Goal: Find contact information: Find contact information

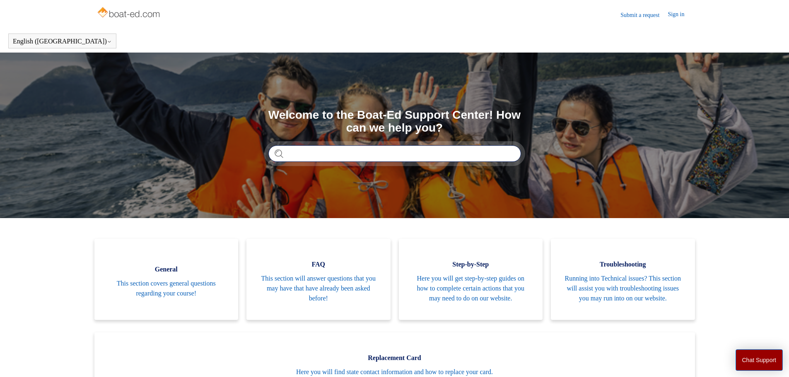
click at [341, 148] on input "Search" at bounding box center [394, 153] width 253 height 17
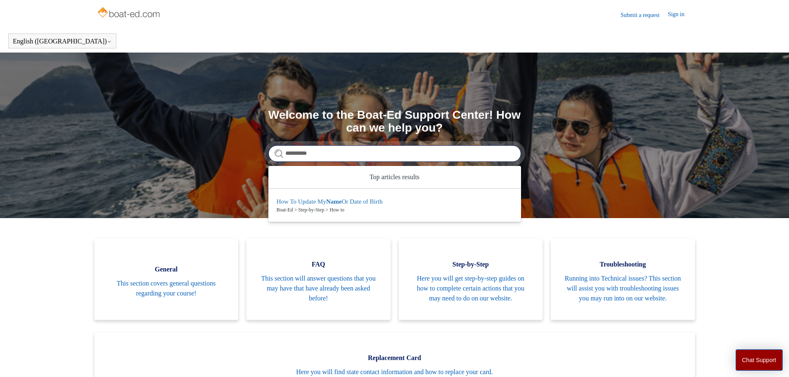
type input "**********"
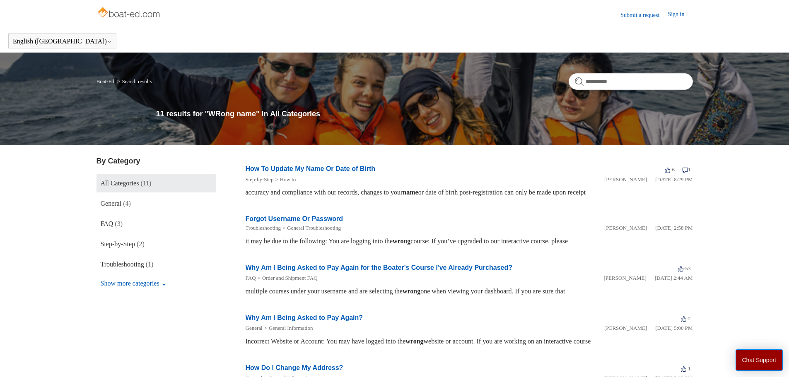
click at [345, 171] on link "How To Update My Name Or Date of Birth" at bounding box center [311, 168] width 130 height 7
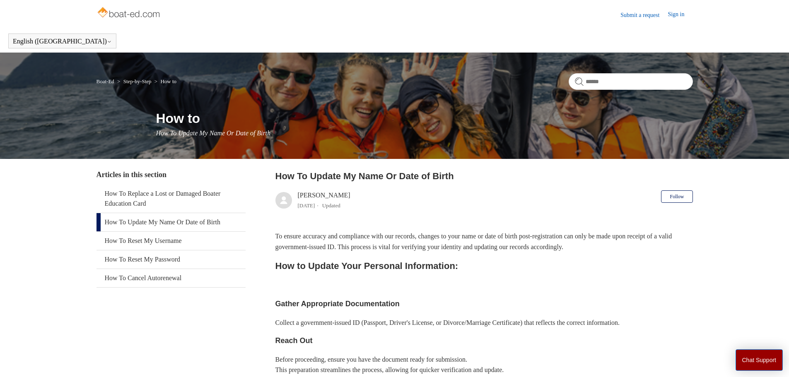
click at [174, 223] on link "How To Update My Name Or Date of Birth" at bounding box center [170, 222] width 149 height 18
click at [642, 13] on link "Submit a request" at bounding box center [643, 15] width 47 height 9
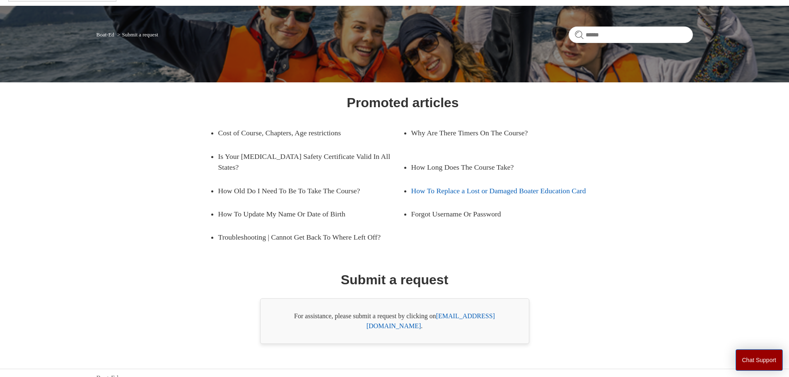
scroll to position [47, 0]
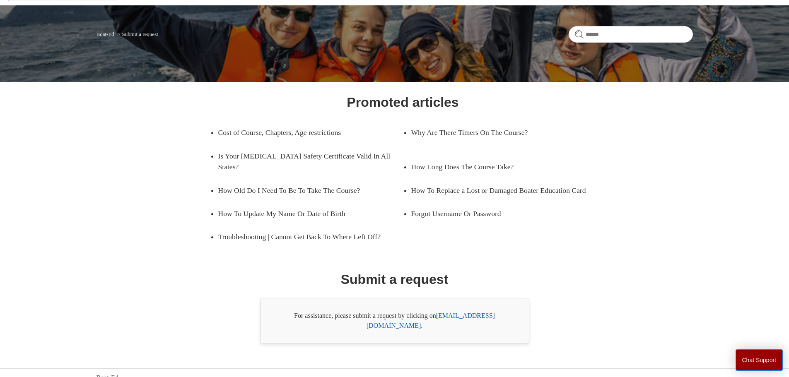
click at [457, 318] on link "support@boat-ed.com" at bounding box center [431, 320] width 128 height 17
